Goal: Task Accomplishment & Management: Manage account settings

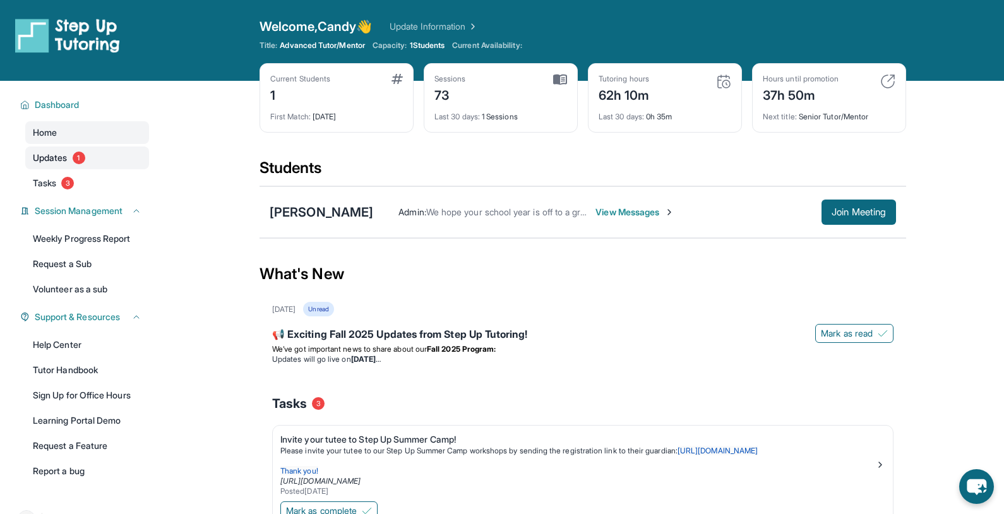
click at [61, 161] on span "Updates" at bounding box center [50, 158] width 35 height 13
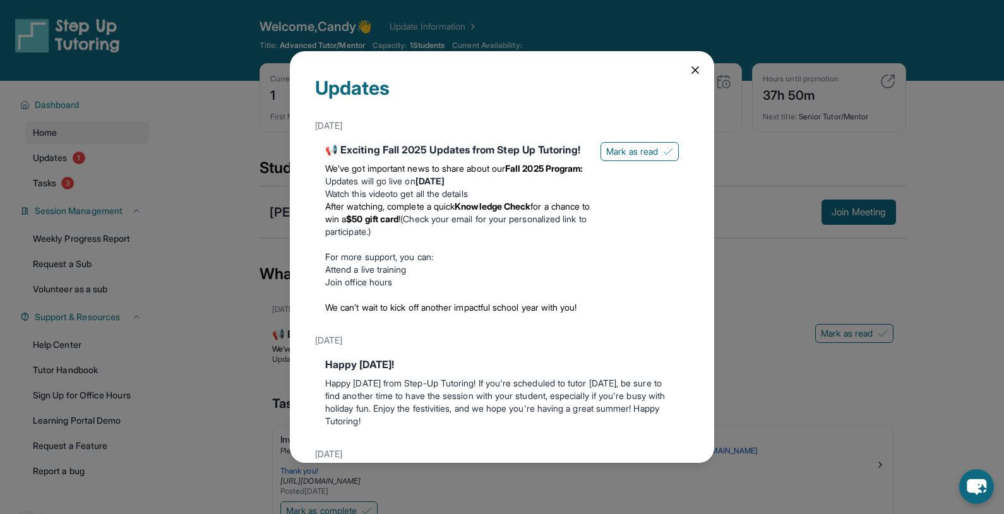
click at [50, 188] on div "Updates [DATE] 📢 Exciting Fall 2025 Updates from Step Up Tutoring! We’ve got im…" at bounding box center [502, 257] width 1004 height 514
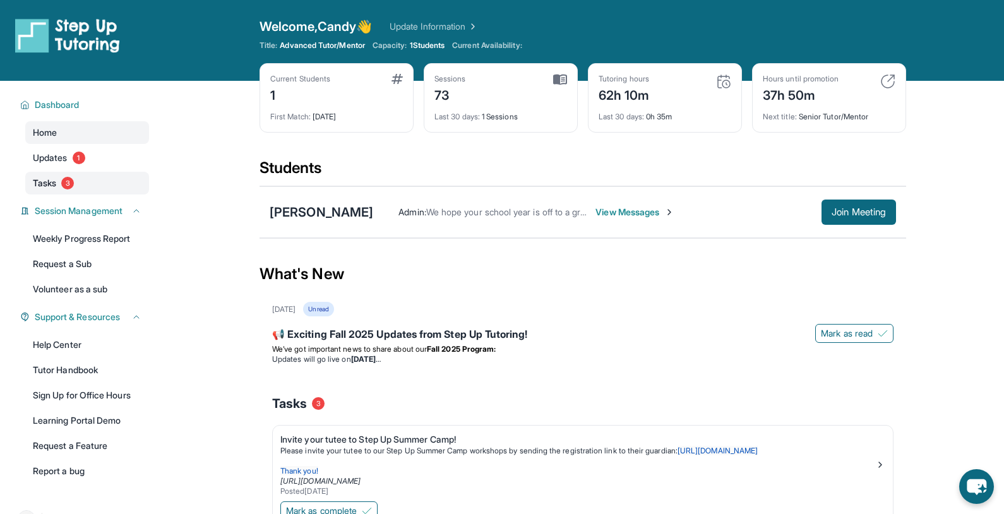
click at [51, 188] on span "Tasks" at bounding box center [44, 183] width 23 height 13
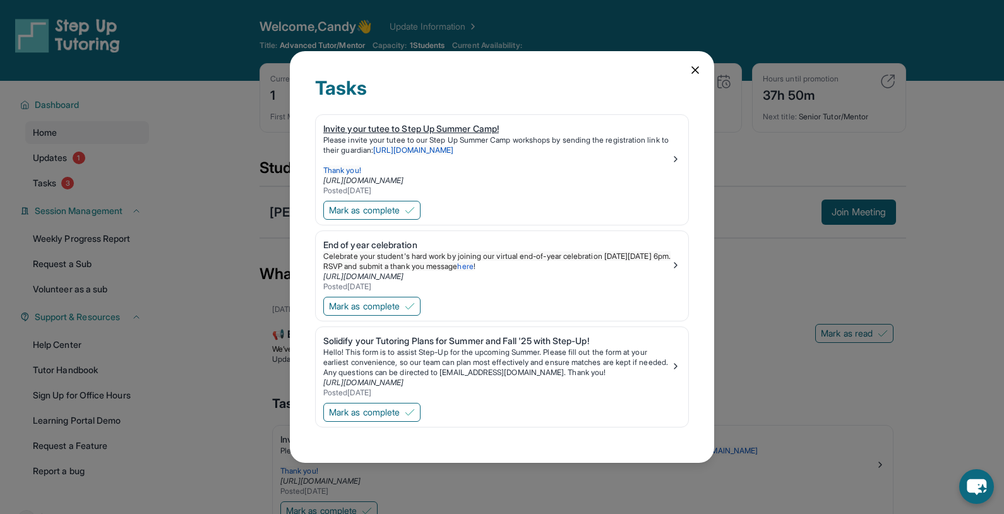
click at [678, 159] on img at bounding box center [676, 159] width 10 height 10
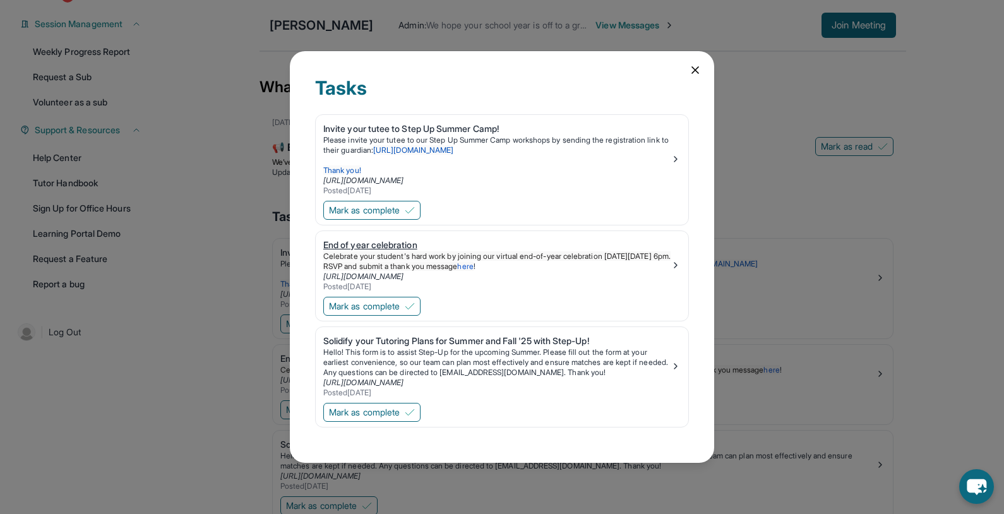
scroll to position [200, 0]
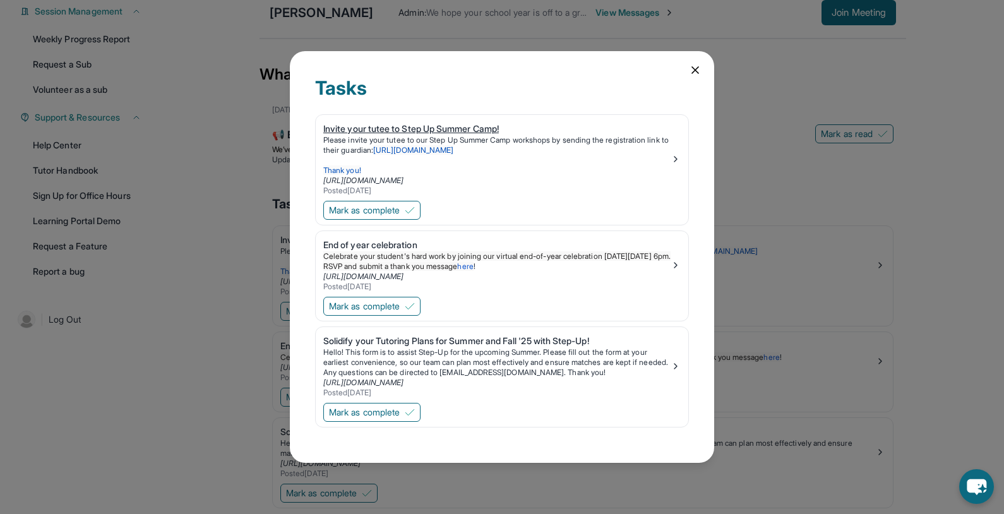
click at [676, 160] on img at bounding box center [676, 159] width 10 height 10
click at [413, 305] on img at bounding box center [410, 306] width 10 height 10
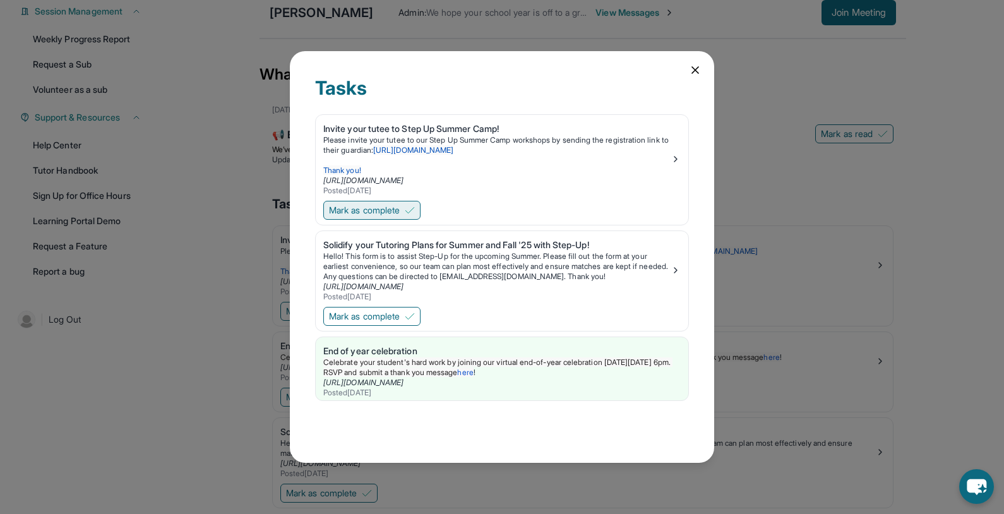
click at [409, 210] on img at bounding box center [410, 210] width 10 height 10
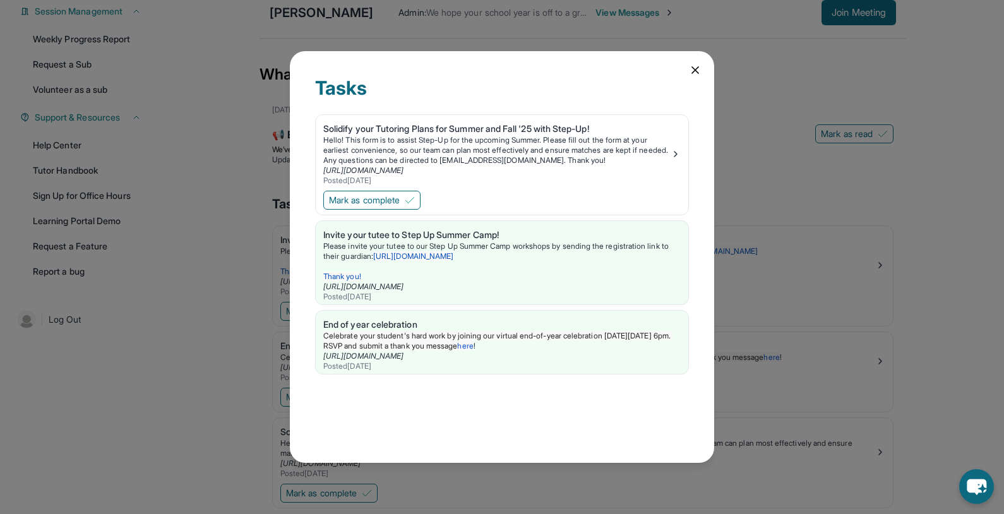
click at [695, 69] on icon at bounding box center [695, 70] width 13 height 13
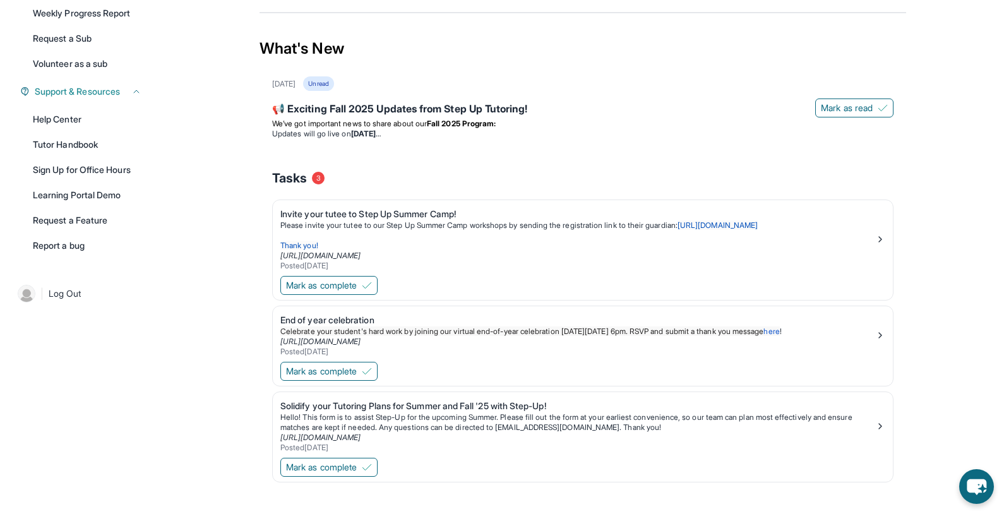
scroll to position [236, 0]
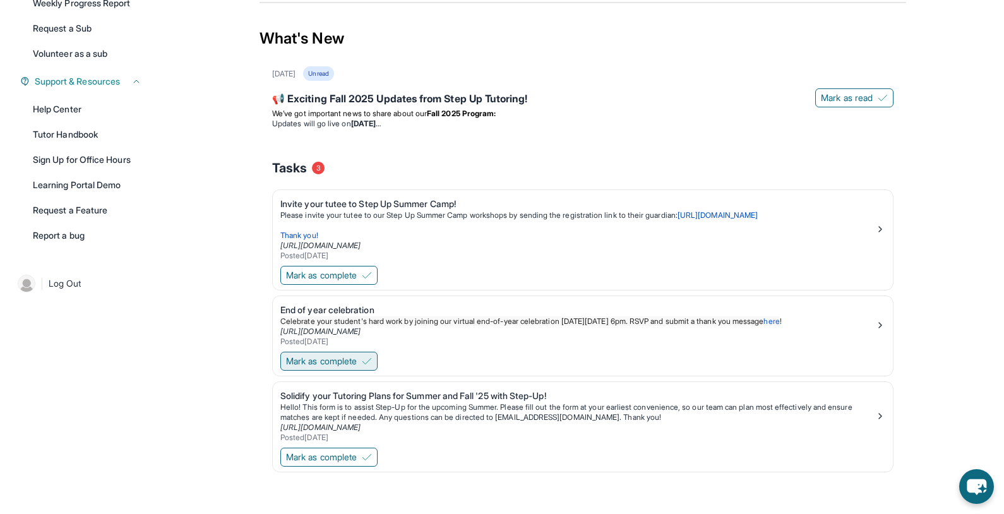
click at [371, 357] on img at bounding box center [367, 361] width 10 height 10
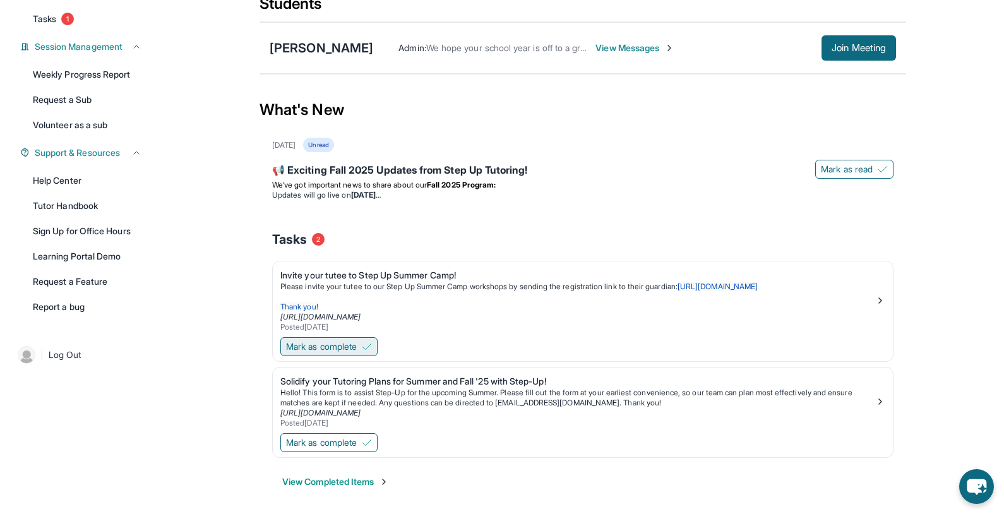
click at [363, 343] on button "Mark as complete" at bounding box center [328, 346] width 97 height 19
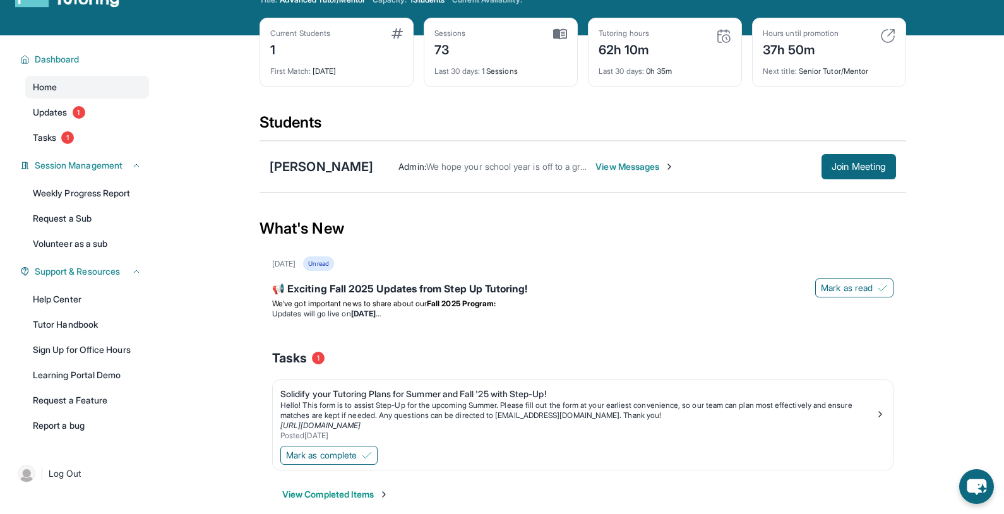
scroll to position [0, 0]
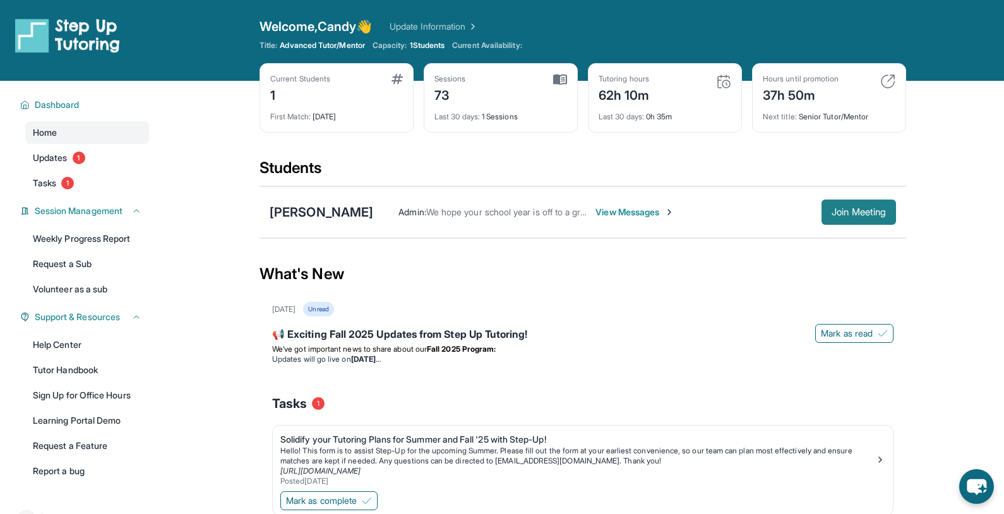
click at [863, 213] on span "Join Meeting" at bounding box center [859, 212] width 54 height 8
click at [693, 32] on div "Welcome, Candy 👋 Update Information" at bounding box center [583, 27] width 647 height 18
click at [853, 214] on span "Join Meeting" at bounding box center [859, 212] width 54 height 8
click at [50, 181] on span "Tasks" at bounding box center [44, 183] width 23 height 13
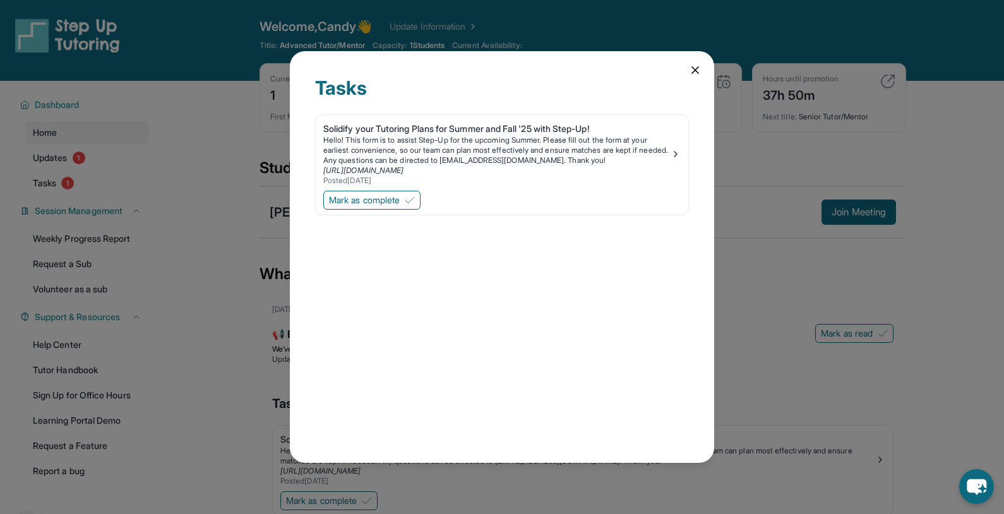
click at [699, 74] on icon at bounding box center [695, 70] width 13 height 13
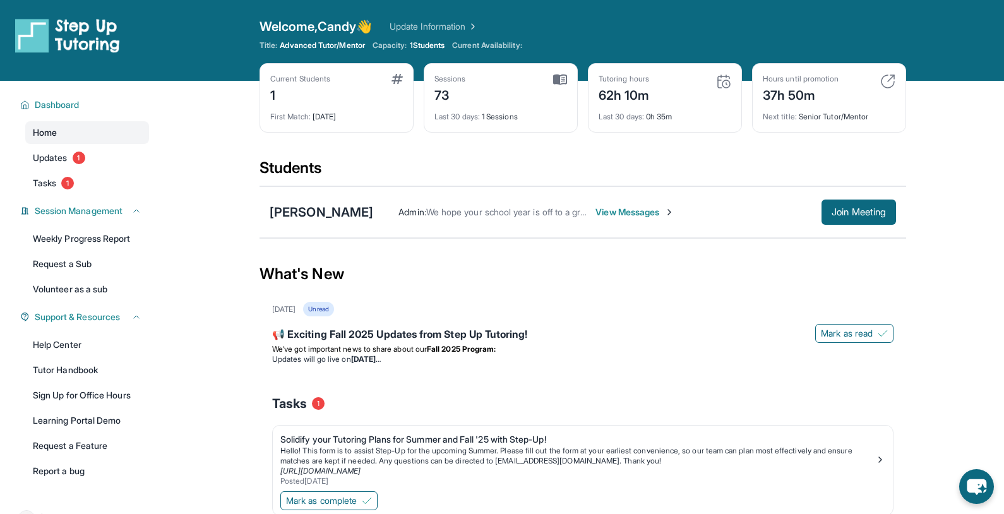
click at [60, 132] on link "Home" at bounding box center [87, 132] width 124 height 23
click at [59, 162] on span "Updates" at bounding box center [50, 158] width 35 height 13
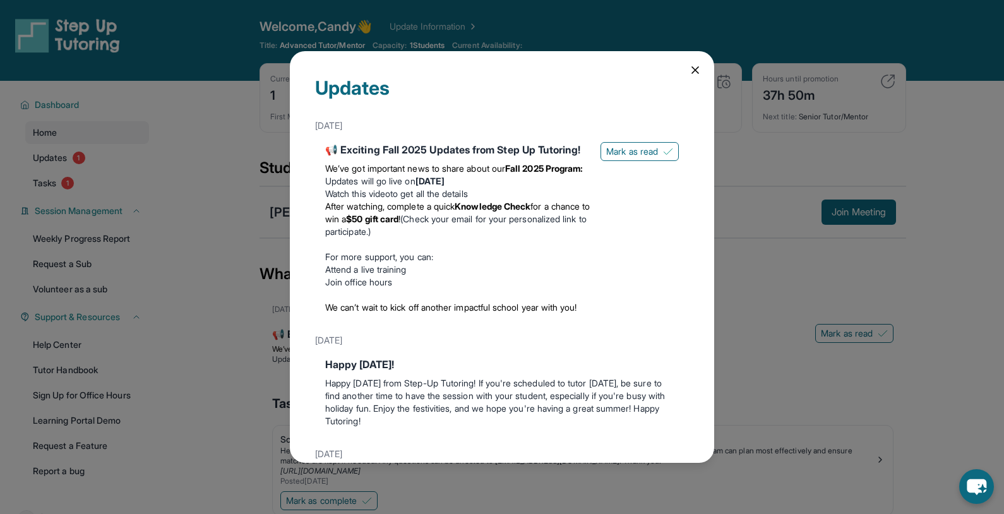
click at [504, 200] on li "Watch this video to get all the details" at bounding box center [457, 194] width 265 height 13
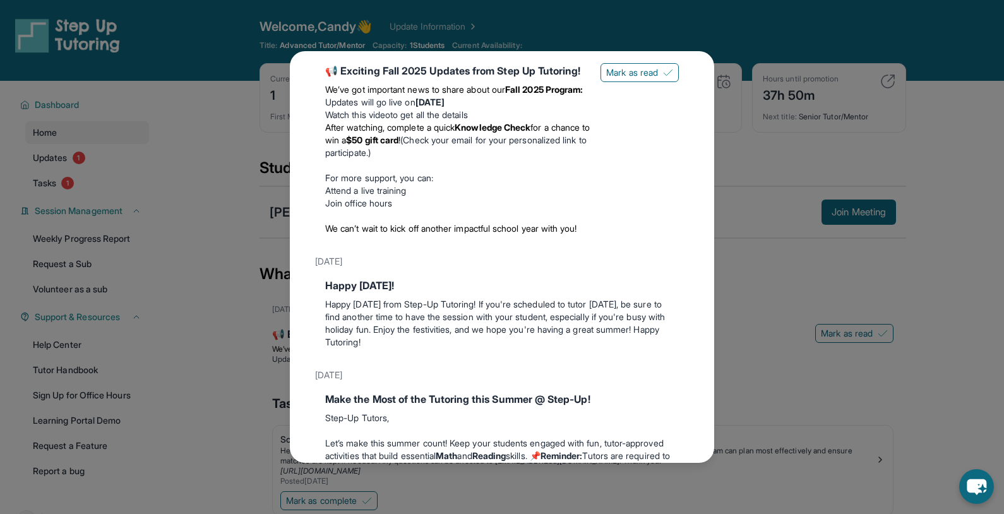
scroll to position [67, 0]
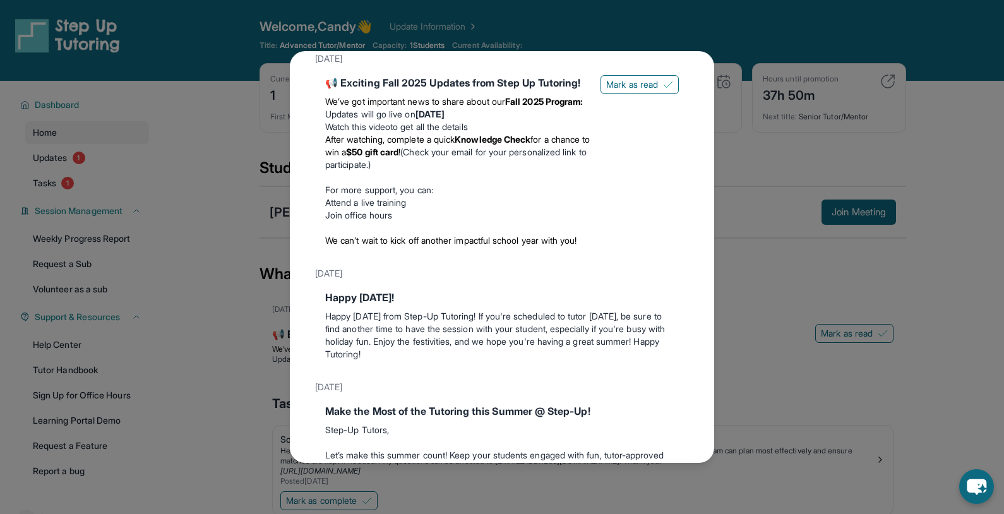
click at [178, 35] on div "Updates [DATE] 📢 Exciting Fall 2025 Updates from Step Up Tutoring! We’ve got im…" at bounding box center [502, 257] width 1004 height 514
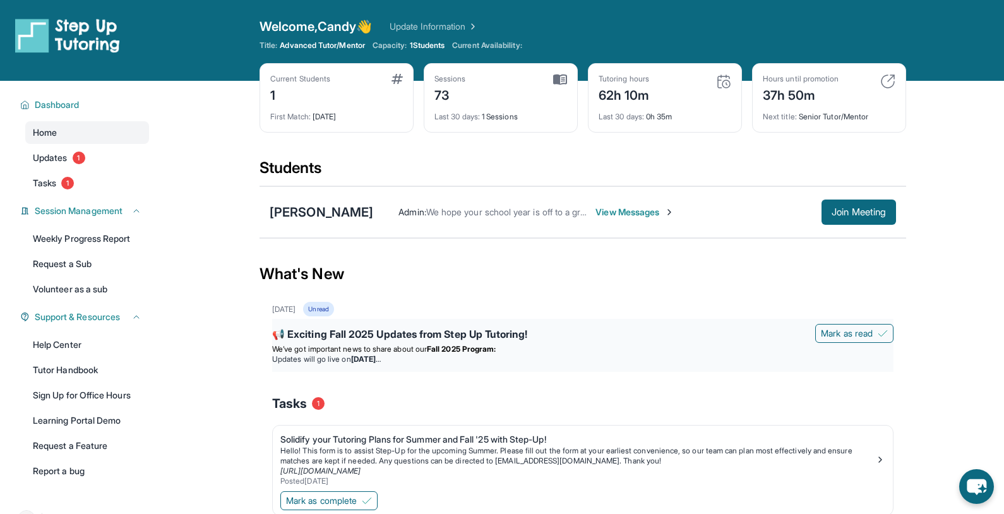
click at [381, 356] on strong "[DATE]" at bounding box center [366, 358] width 30 height 9
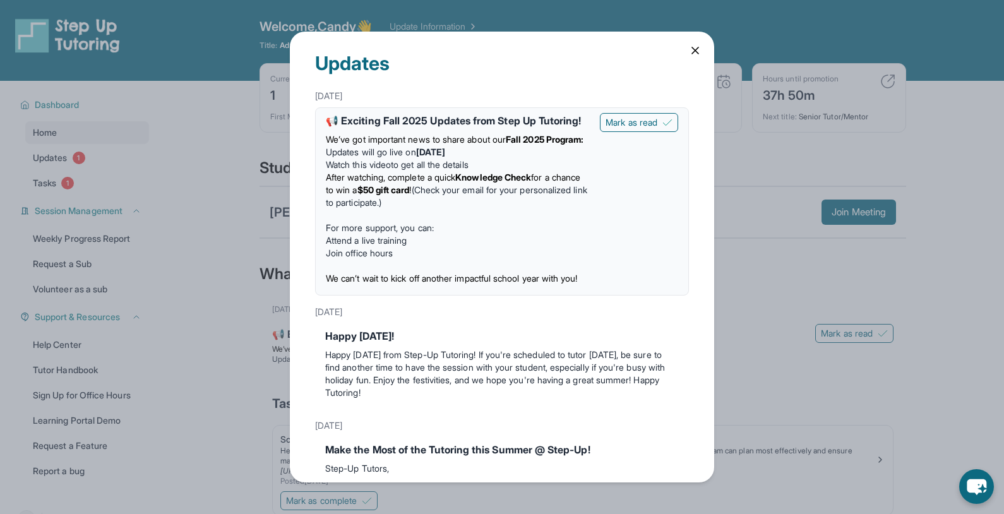
drag, startPoint x: 205, startPoint y: 291, endPoint x: 304, endPoint y: 250, distance: 107.9
click at [205, 291] on div "Updates [DATE] 📢 Exciting Fall 2025 Updates from Step Up Tutoring! We’ve got im…" at bounding box center [502, 257] width 1004 height 514
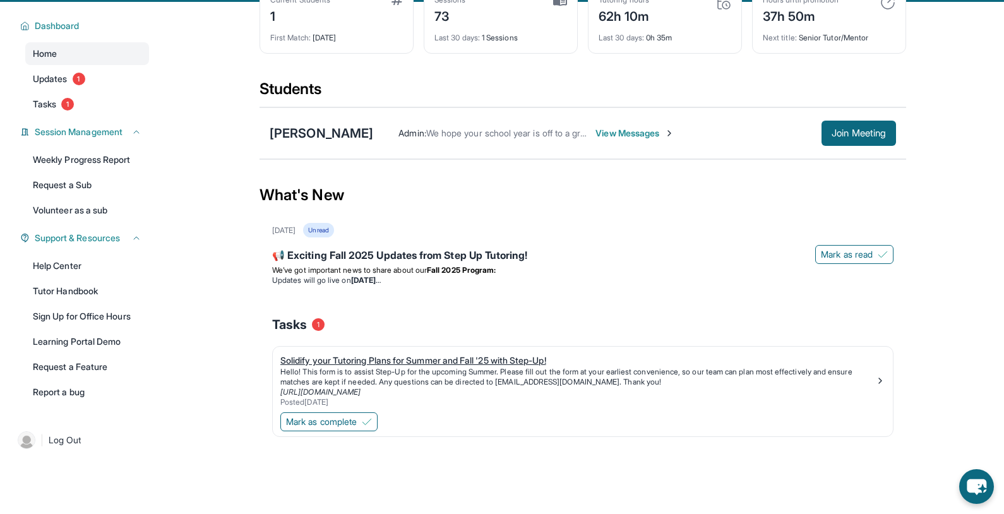
scroll to position [80, 0]
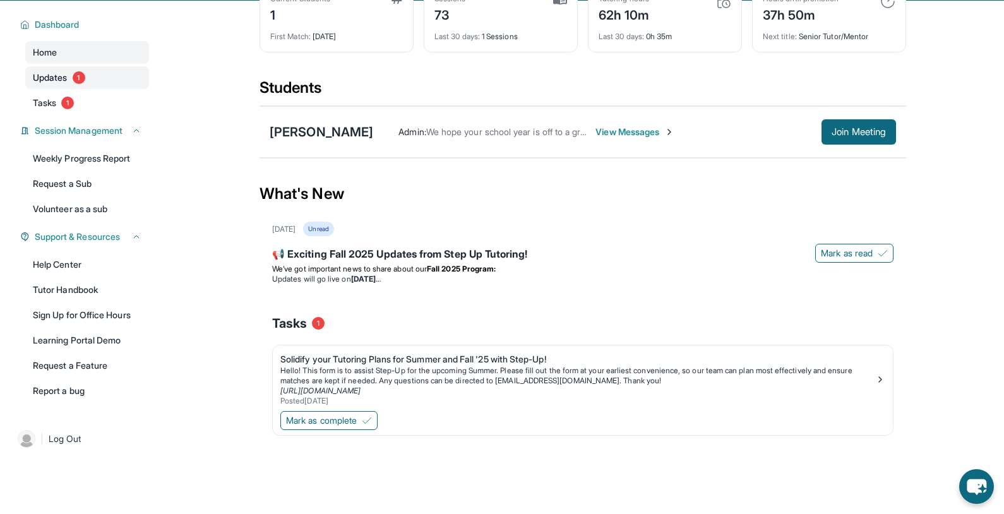
click at [61, 75] on span "Updates" at bounding box center [50, 77] width 35 height 13
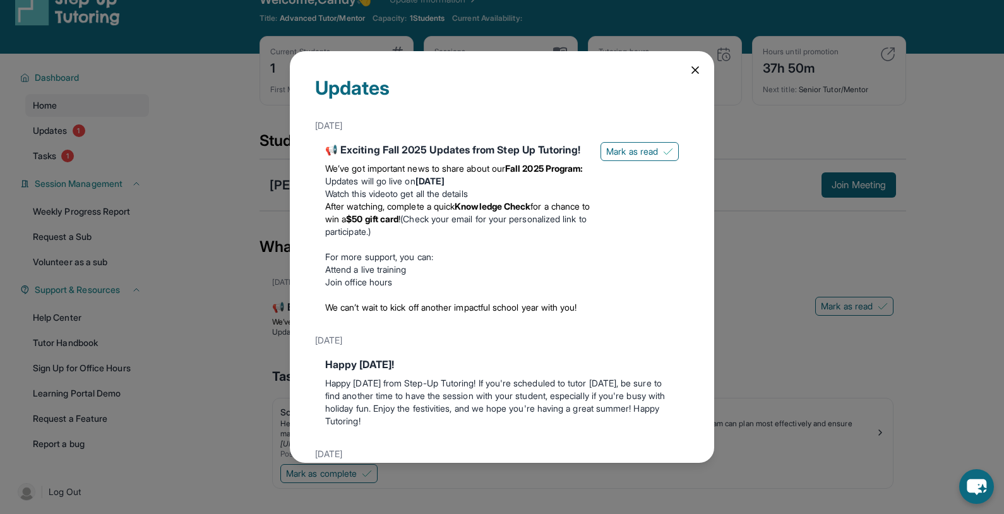
scroll to position [20, 0]
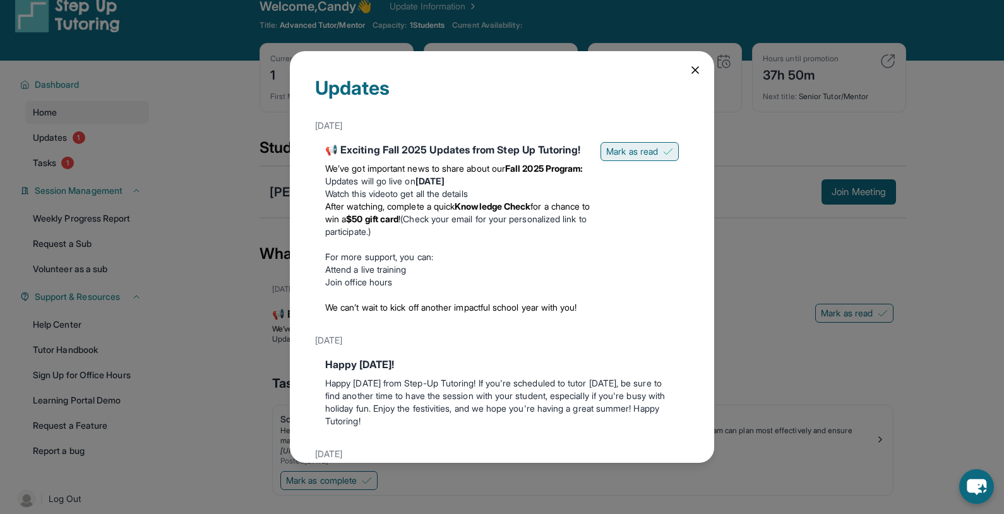
click at [642, 154] on span "Mark as read" at bounding box center [632, 151] width 52 height 13
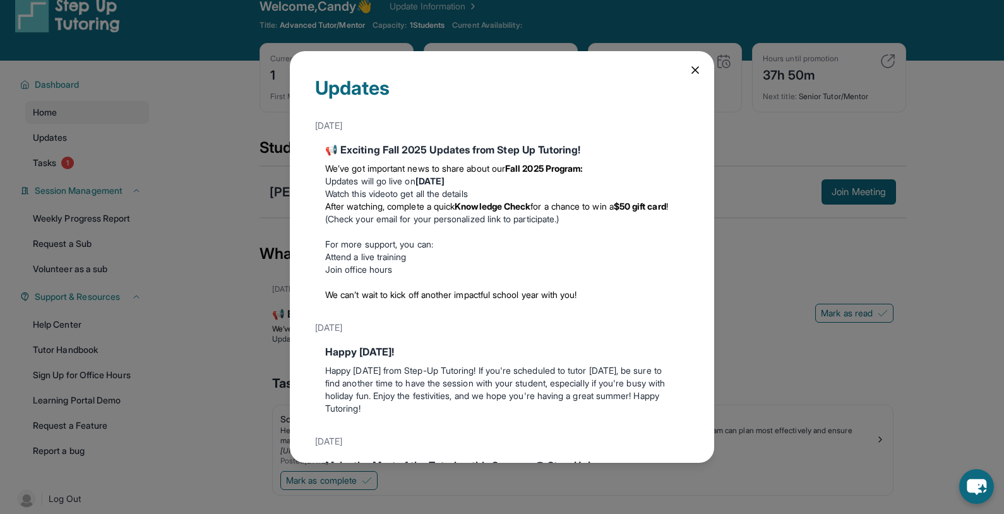
click at [219, 203] on div "Updates [DATE] 📢 Exciting Fall 2025 Updates from Step Up Tutoring! We’ve got im…" at bounding box center [502, 257] width 1004 height 514
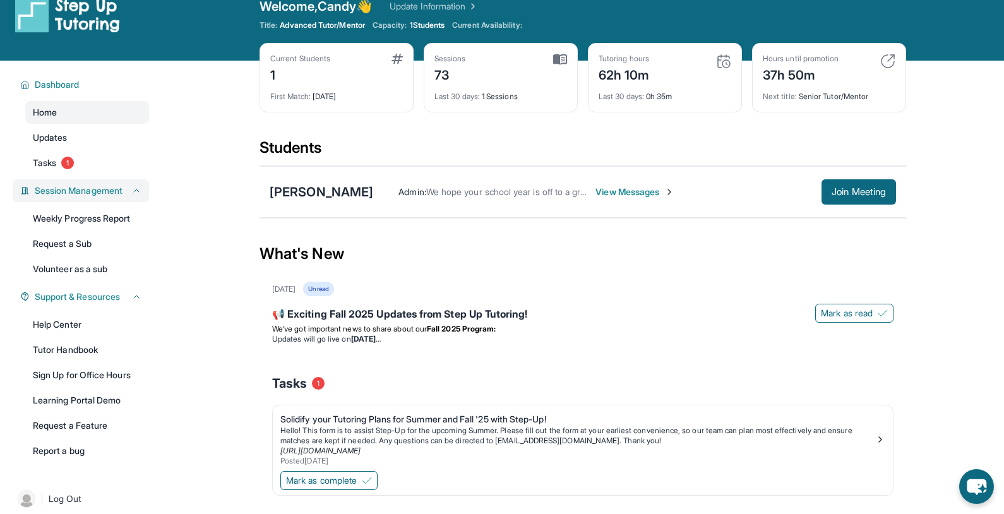
click at [111, 191] on span "Session Management" at bounding box center [79, 190] width 88 height 13
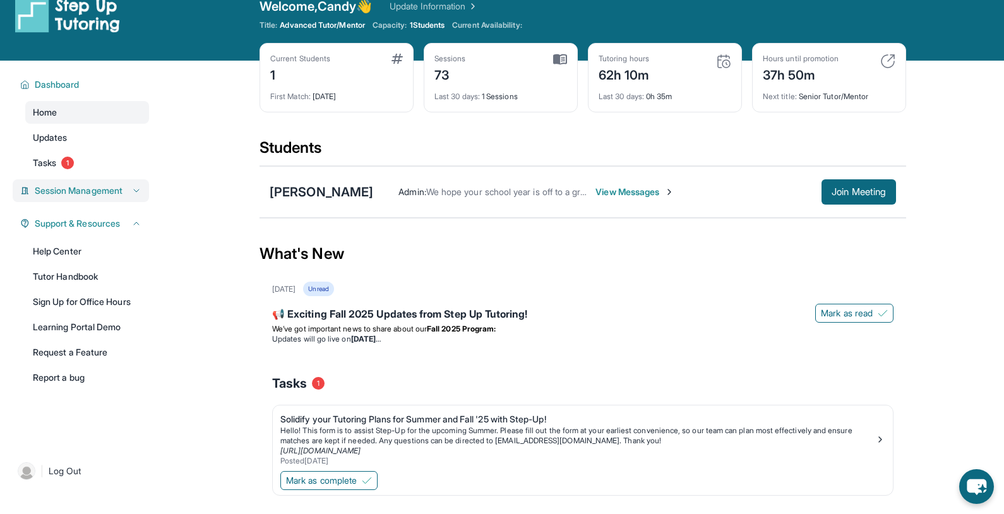
click at [111, 191] on span "Session Management" at bounding box center [79, 190] width 88 height 13
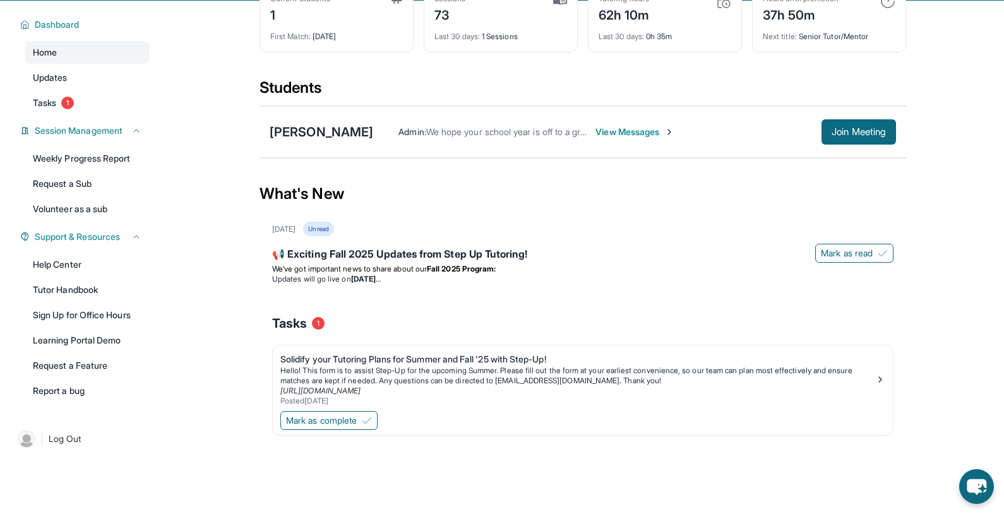
scroll to position [0, 0]
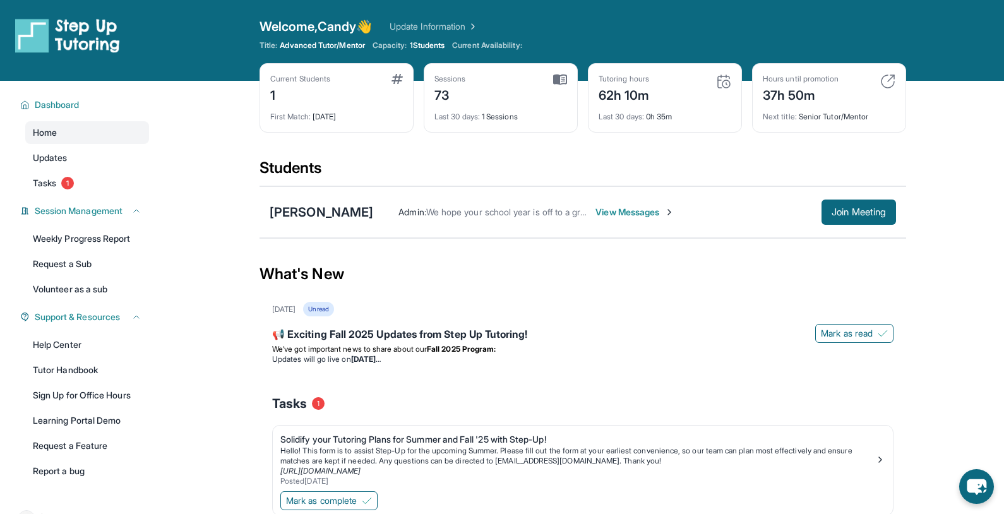
click at [87, 31] on img at bounding box center [67, 35] width 105 height 35
click at [118, 317] on span "Support & Resources" at bounding box center [77, 317] width 85 height 13
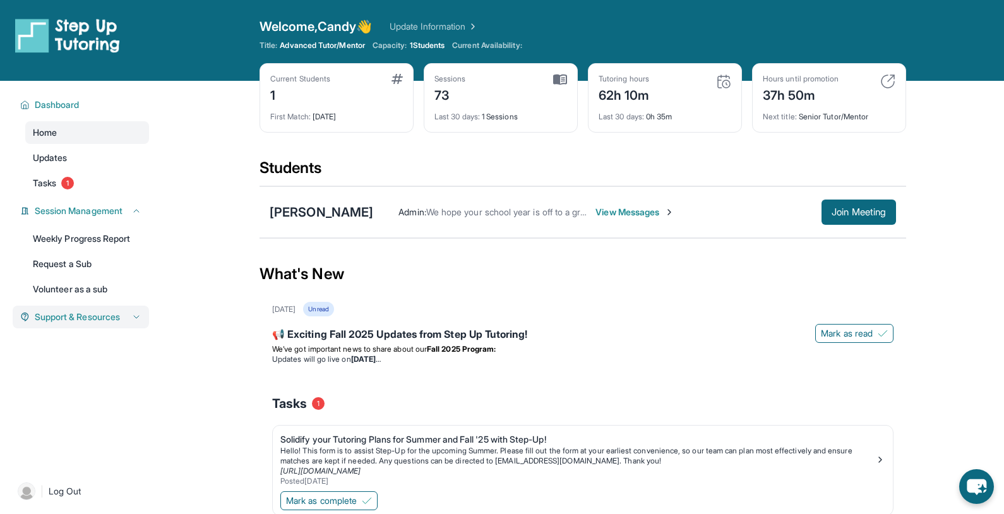
click at [118, 317] on span "Support & Resources" at bounding box center [77, 317] width 85 height 13
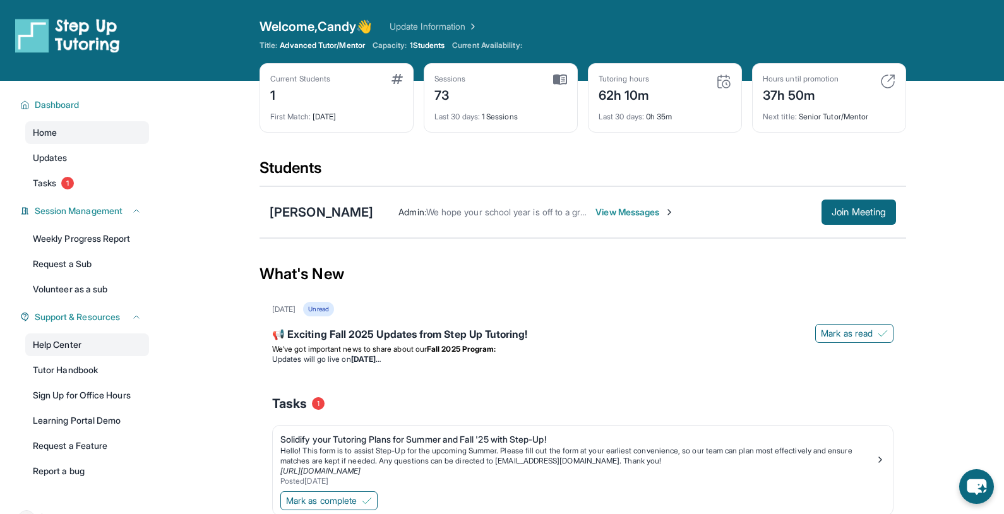
click at [72, 344] on link "Help Center" at bounding box center [87, 344] width 124 height 23
